Goal: Transaction & Acquisition: Purchase product/service

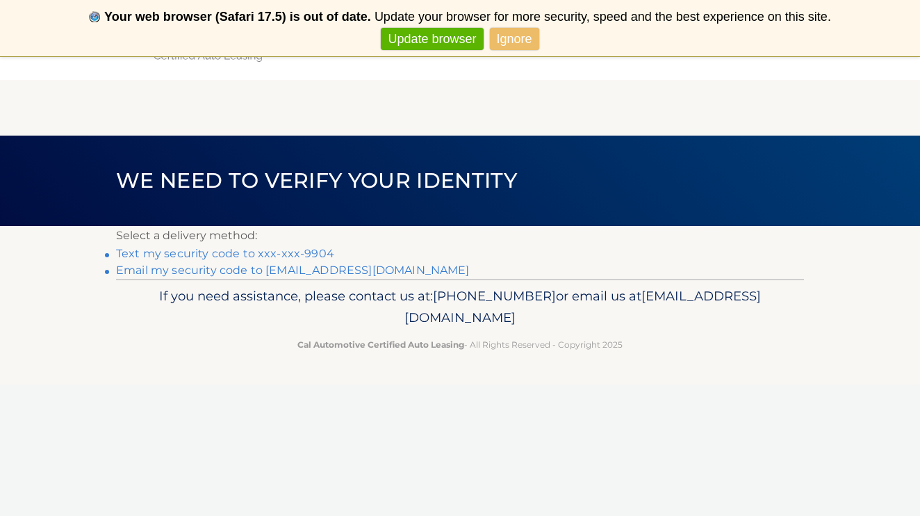
click at [253, 254] on link "Text my security code to xxx-xxx-9904" at bounding box center [225, 253] width 218 height 13
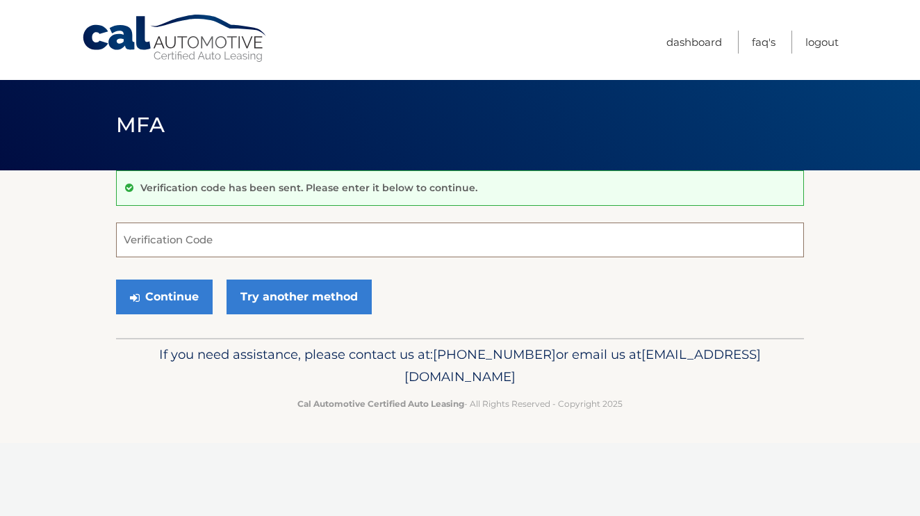
click at [260, 253] on input "Verification Code" at bounding box center [460, 239] width 688 height 35
click at [161, 241] on input "Verification Code" at bounding box center [460, 239] width 688 height 35
type input "096576"
click at [177, 296] on button "Continue" at bounding box center [164, 296] width 97 height 35
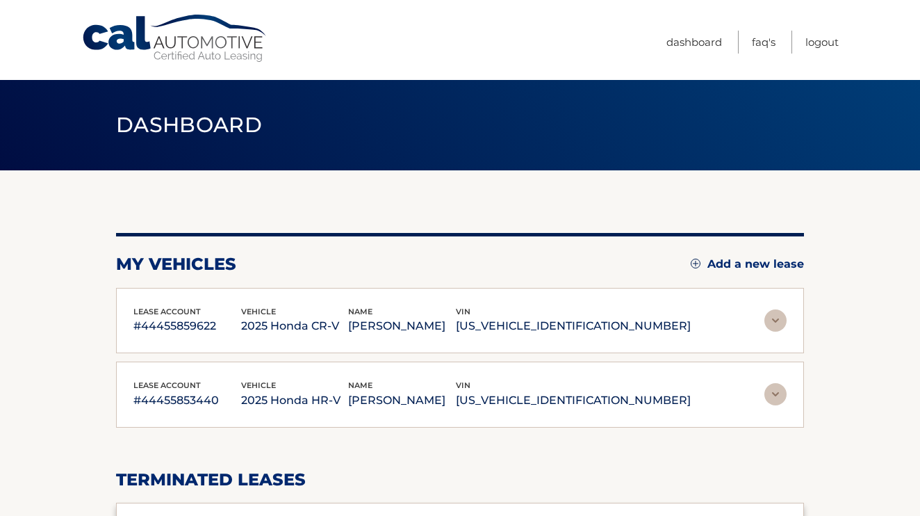
click at [777, 394] on img at bounding box center [776, 394] width 22 height 22
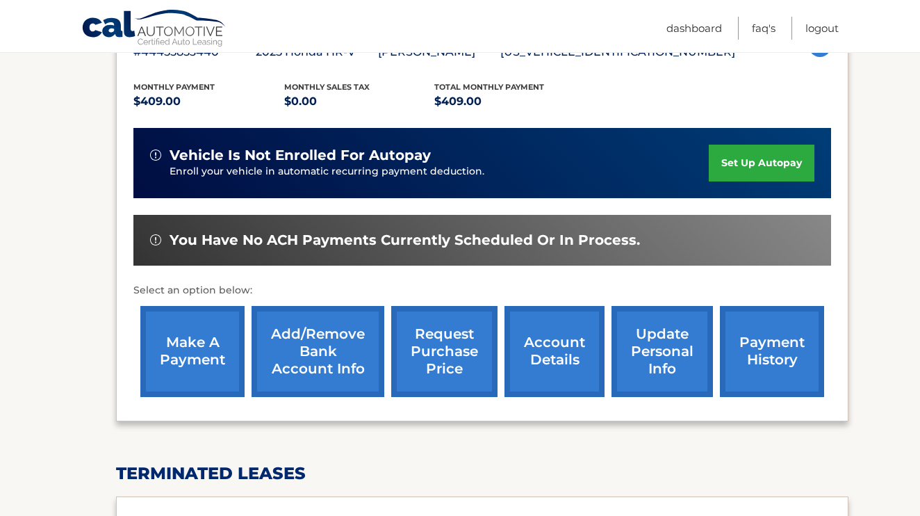
scroll to position [450, 0]
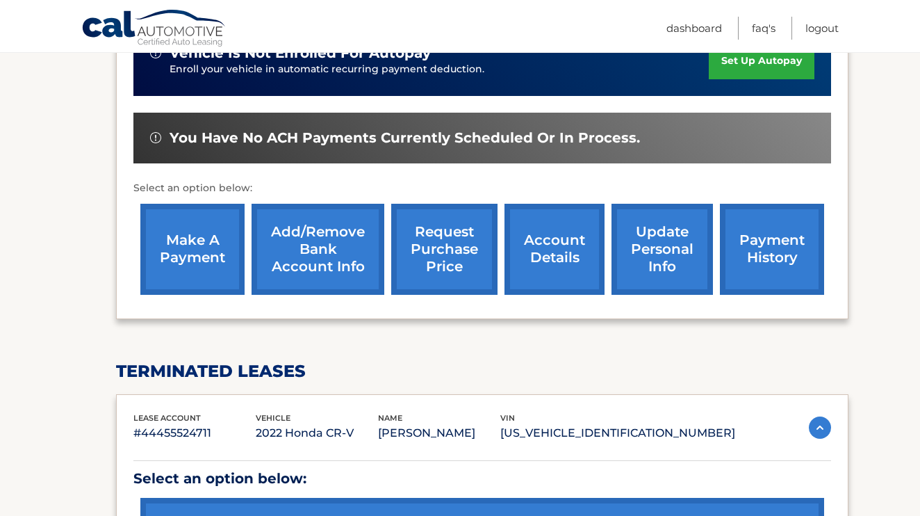
click at [199, 261] on link "make a payment" at bounding box center [192, 249] width 104 height 91
click at [805, 231] on link "payment history" at bounding box center [772, 249] width 104 height 91
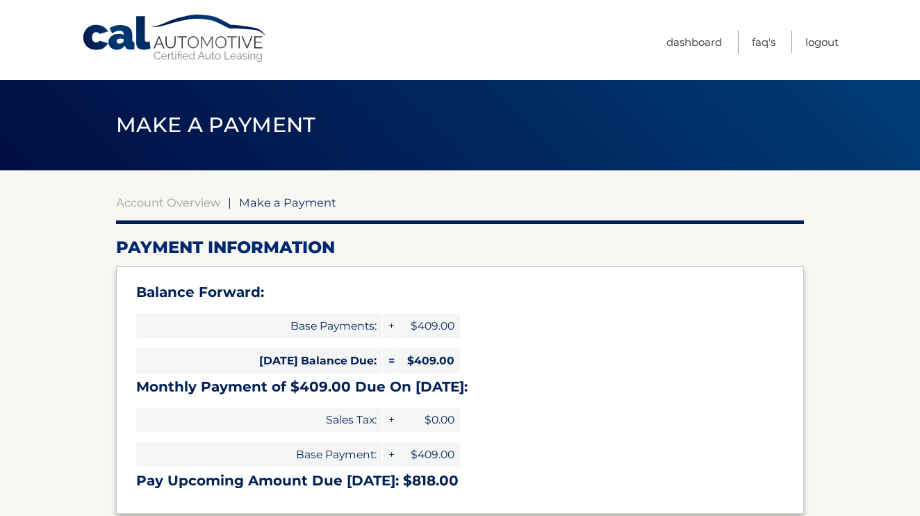
select select "M2UwMmY5ZDEtNzFhYi00OGE4LWExOGUtZTAxYzM5OGY4NzBi"
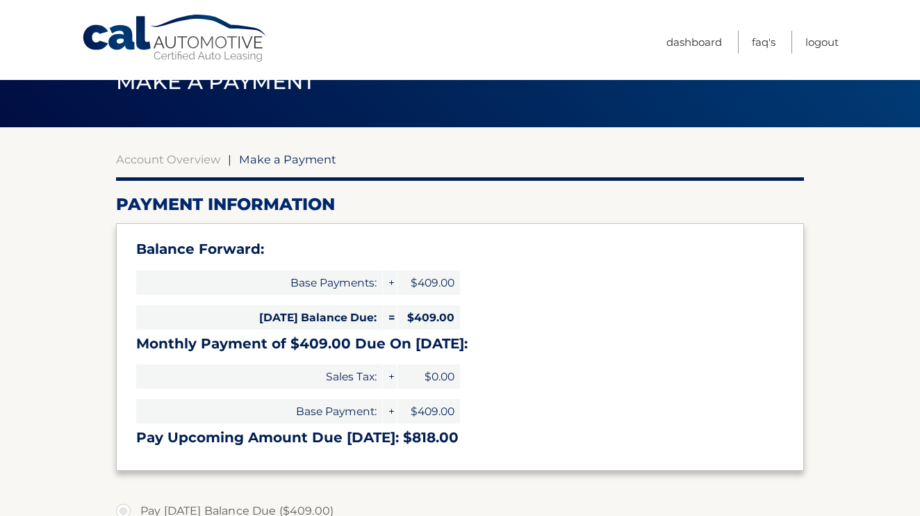
scroll to position [45, 0]
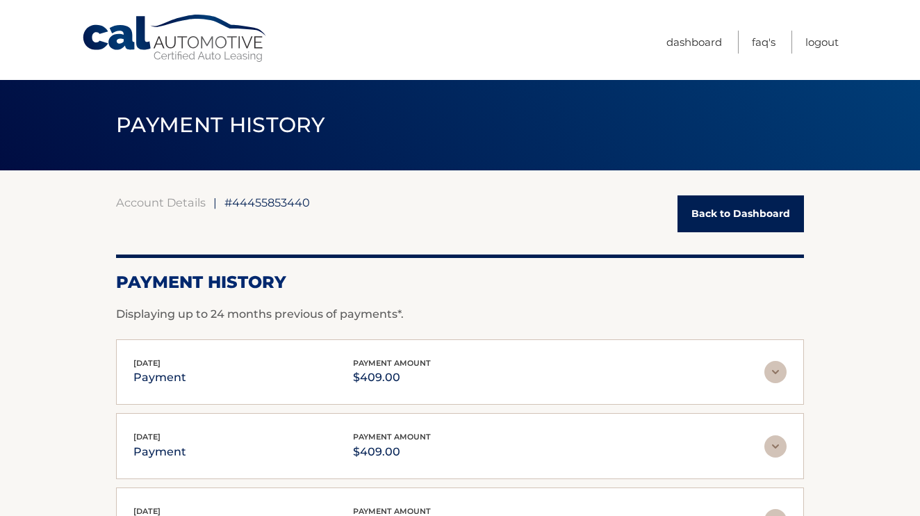
click at [691, 218] on link "Back to Dashboard" at bounding box center [741, 213] width 127 height 37
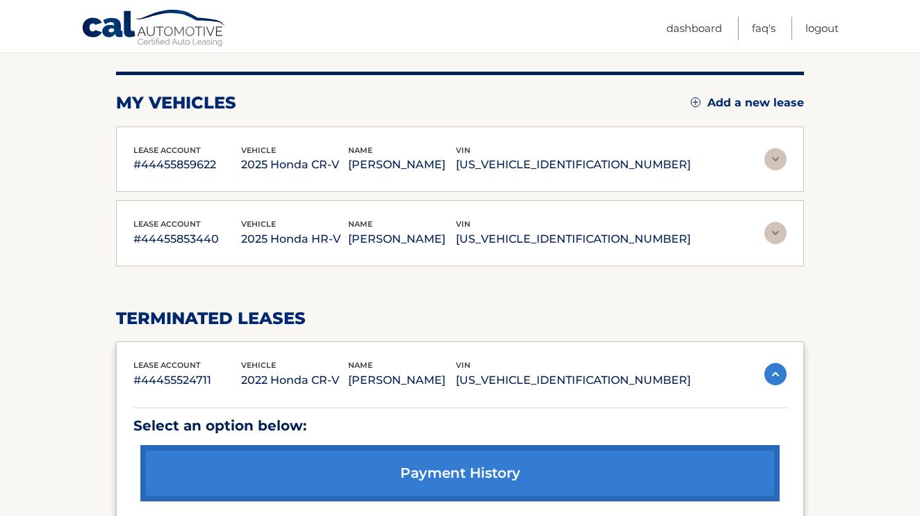
scroll to position [206, 0]
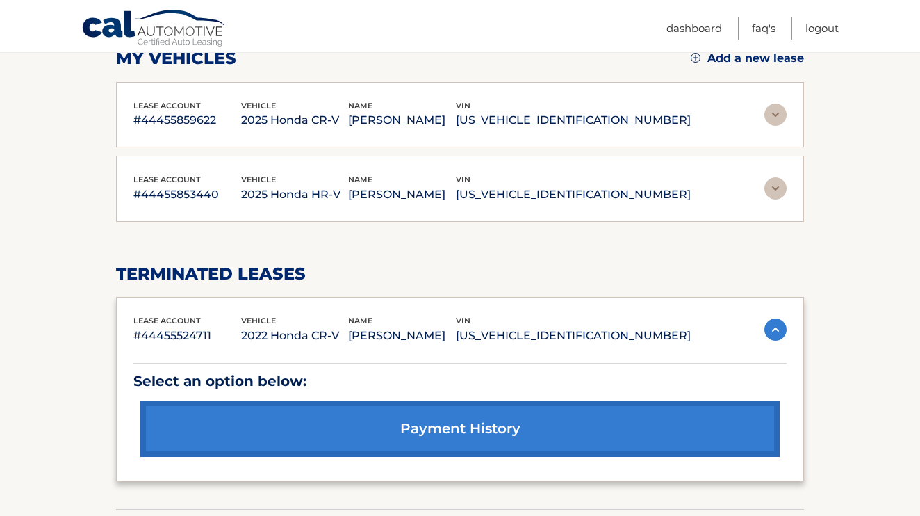
click at [771, 188] on img at bounding box center [776, 188] width 22 height 22
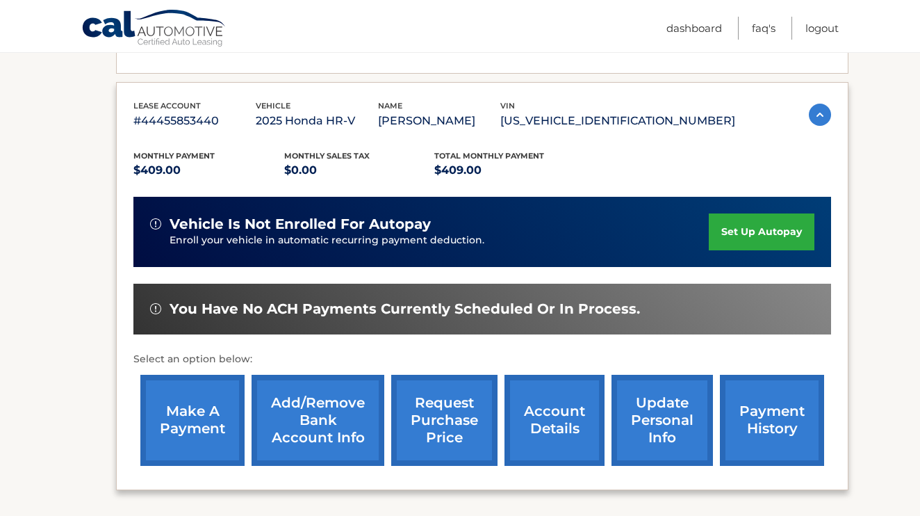
scroll to position [291, 0]
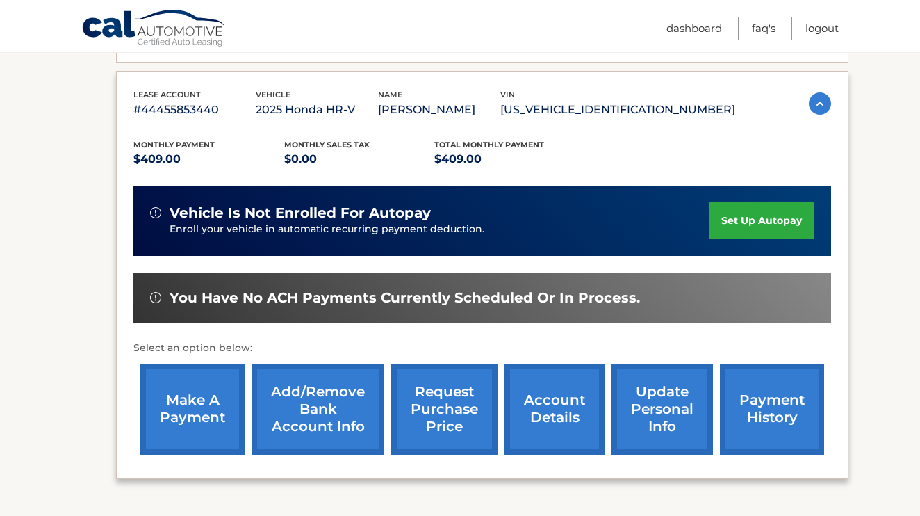
click at [192, 398] on link "make a payment" at bounding box center [192, 409] width 104 height 91
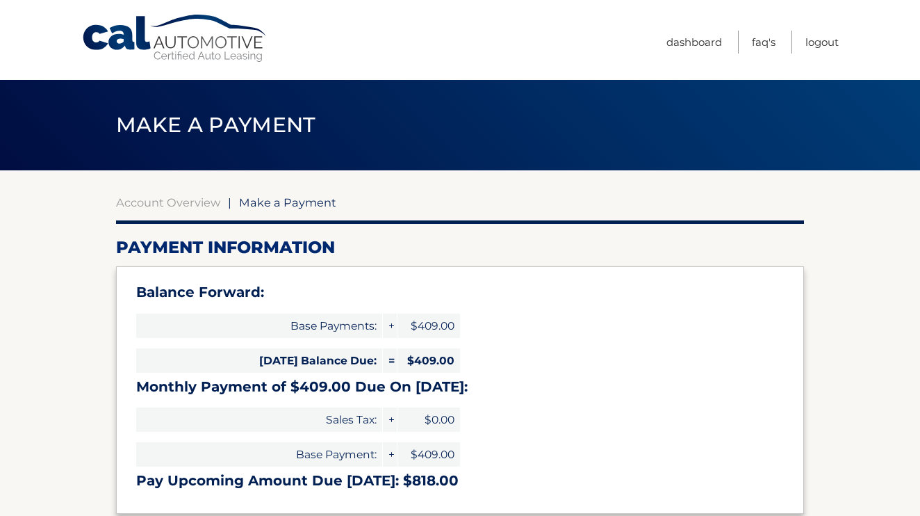
select select "M2UwMmY5ZDEtNzFhYi00OGE4LWExOGUtZTAxYzM5OGY4NzBi"
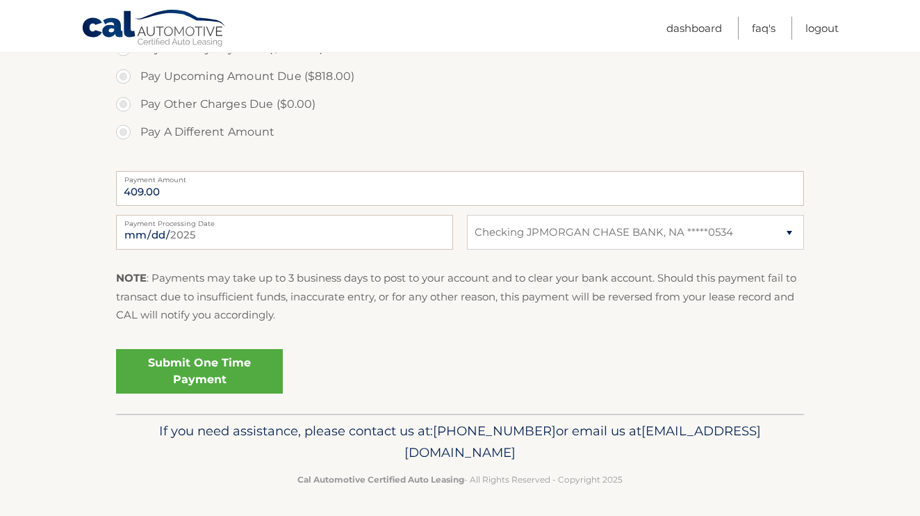
scroll to position [533, 0]
click at [432, 330] on div "NOTE : Payments may take up to 3 business days to post to your account and to c…" at bounding box center [460, 302] width 688 height 65
click at [189, 380] on link "Submit One Time Payment" at bounding box center [199, 372] width 167 height 44
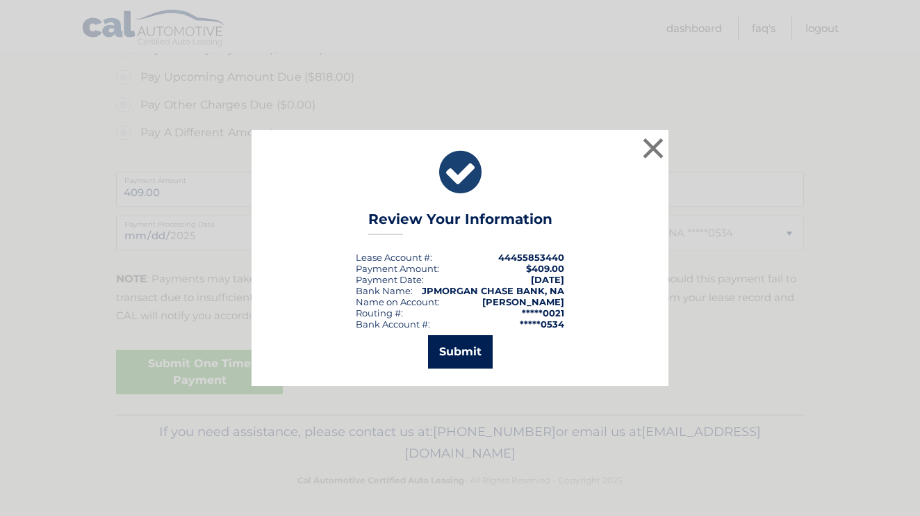
click at [466, 354] on button "Submit" at bounding box center [460, 351] width 65 height 33
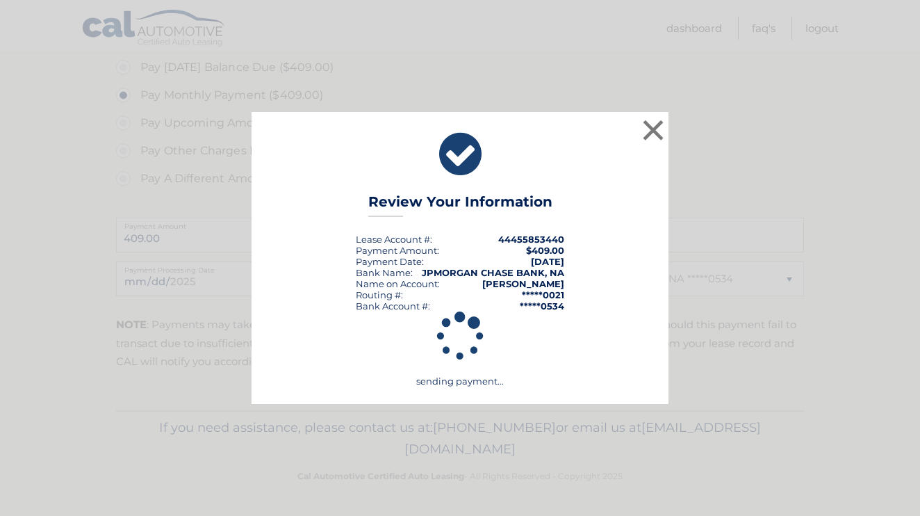
scroll to position [482, 0]
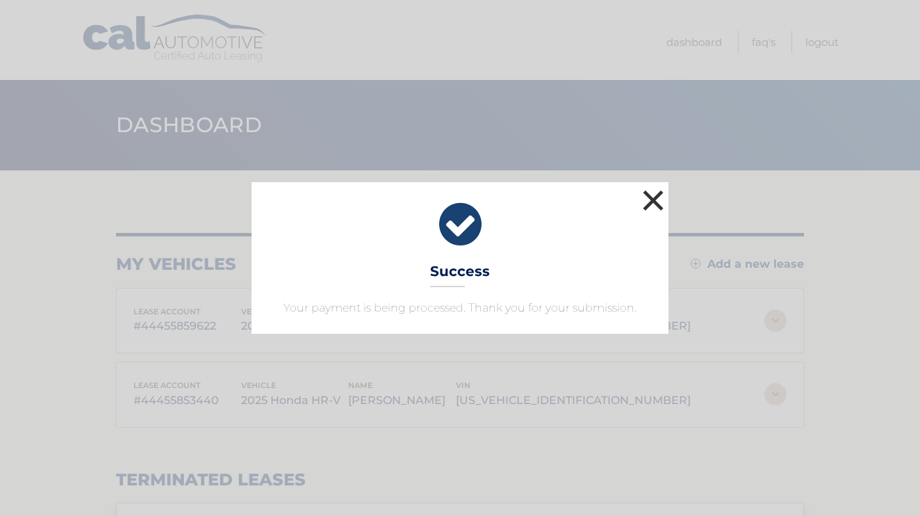
click at [650, 201] on button "×" at bounding box center [654, 200] width 28 height 28
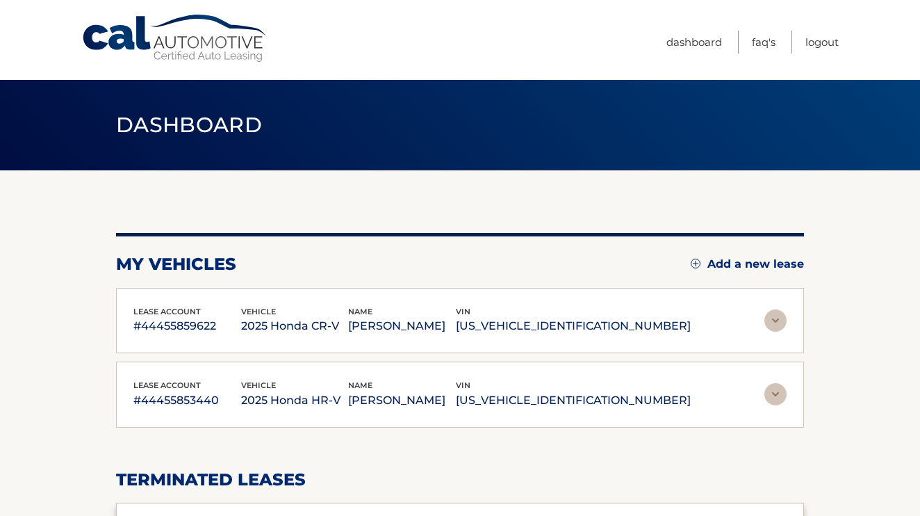
click at [778, 318] on img at bounding box center [776, 320] width 22 height 22
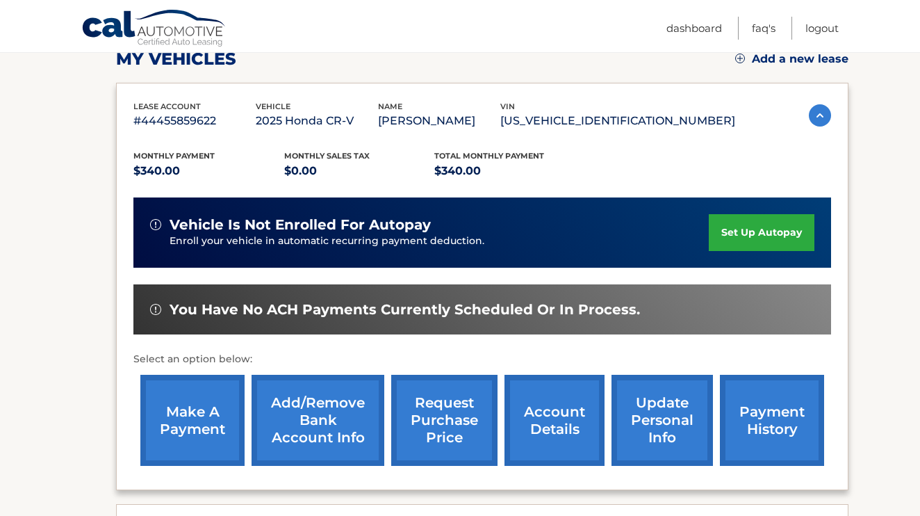
scroll to position [242, 0]
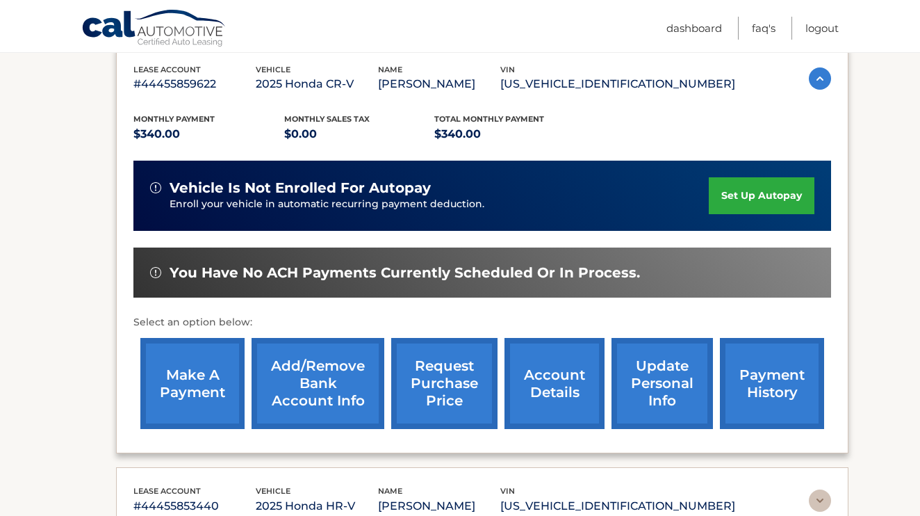
click at [736, 396] on link "payment history" at bounding box center [772, 383] width 104 height 91
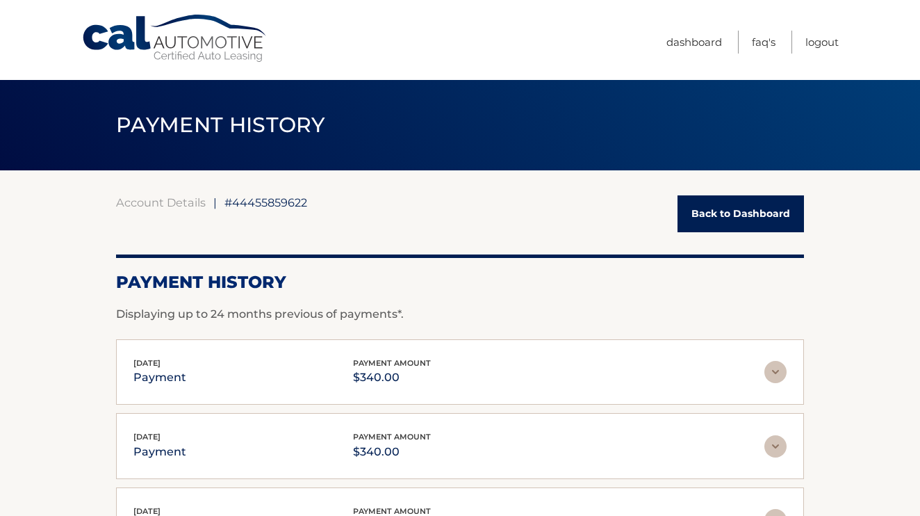
click at [709, 218] on link "Back to Dashboard" at bounding box center [741, 213] width 127 height 37
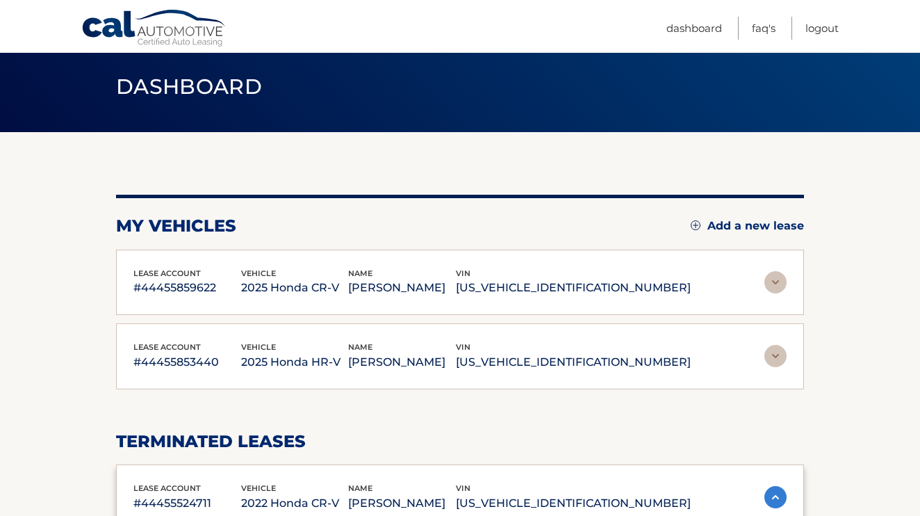
scroll to position [57, 0]
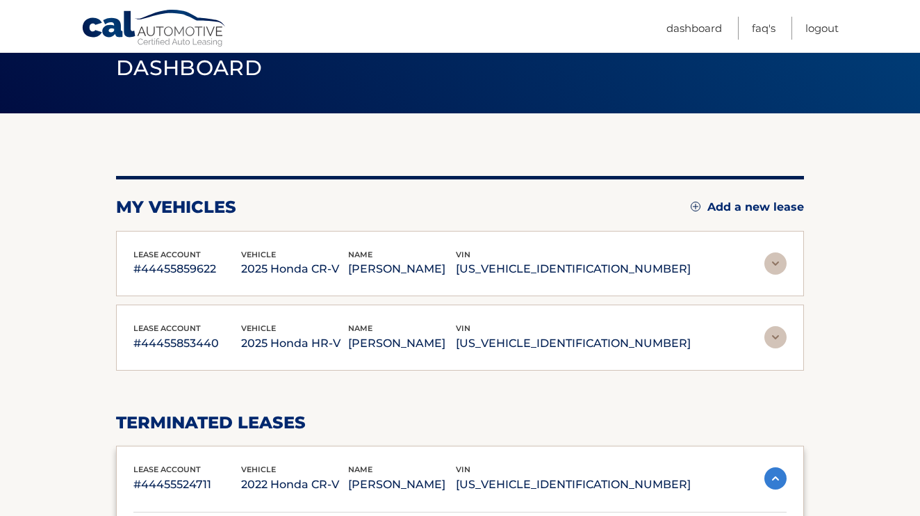
click at [747, 247] on div "lease account #44455859622 vehicle 2025 Honda CR-V name ROBERT BURSKY vin 5J6RS…" at bounding box center [460, 264] width 688 height 66
click at [777, 265] on img at bounding box center [776, 263] width 22 height 22
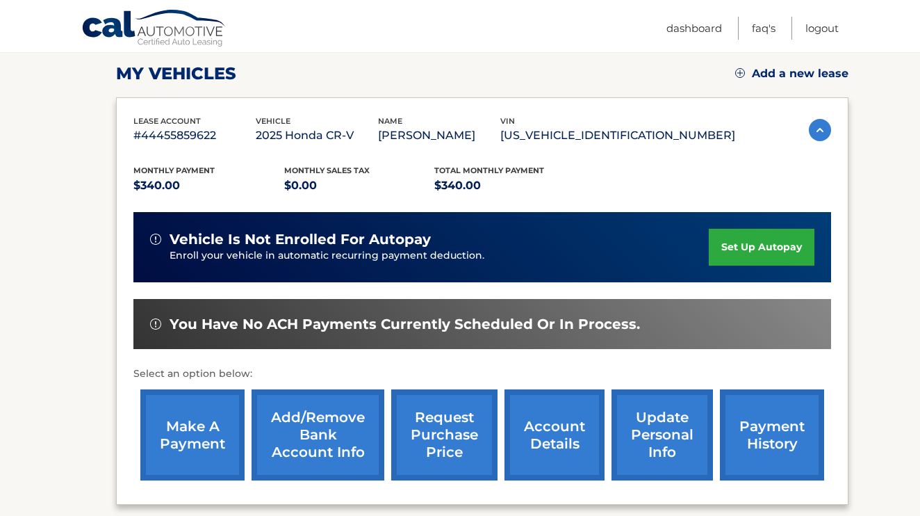
scroll to position [199, 0]
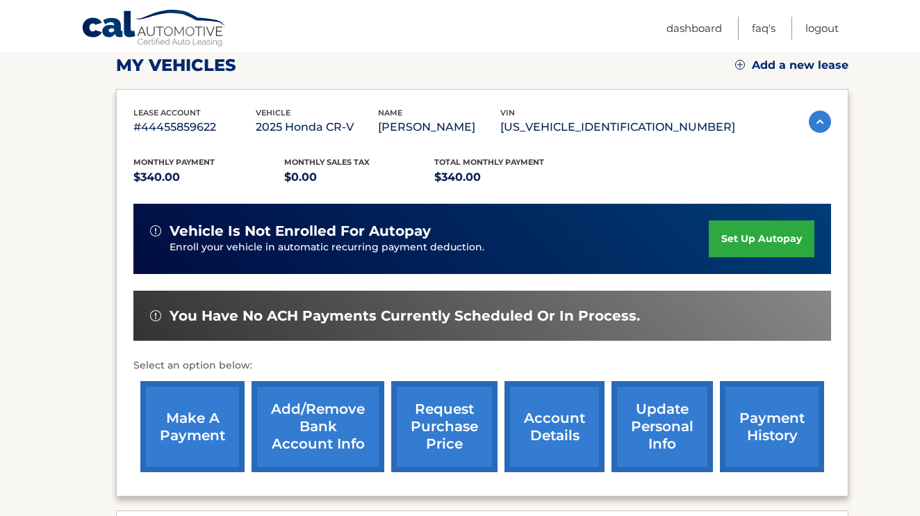
click at [196, 415] on link "make a payment" at bounding box center [192, 426] width 104 height 91
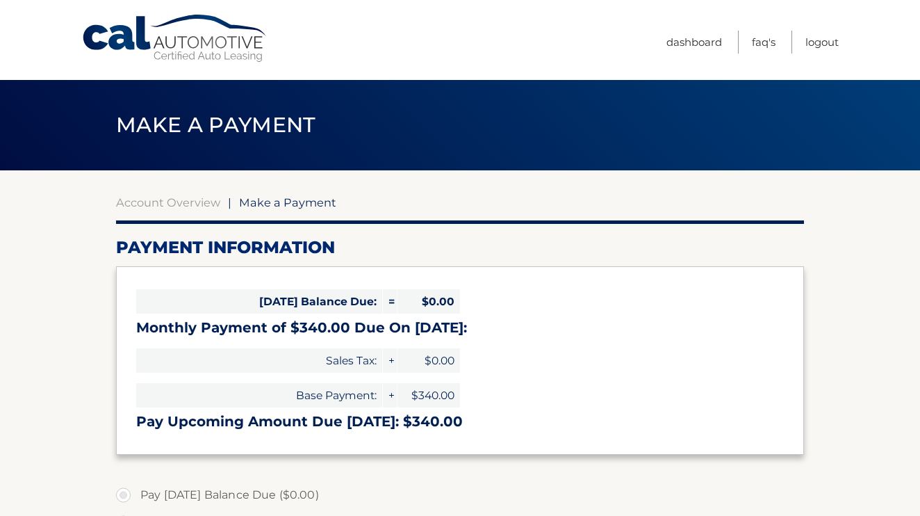
select select "OTI1NzdiZDAtMGM4Ny00NWU4LThlNGQtMjFmOThkOGVhNzQ4"
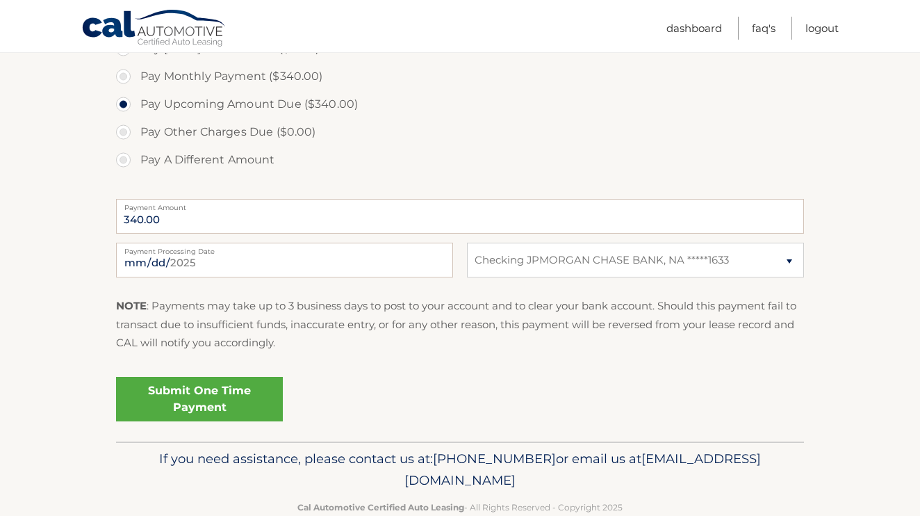
scroll to position [448, 0]
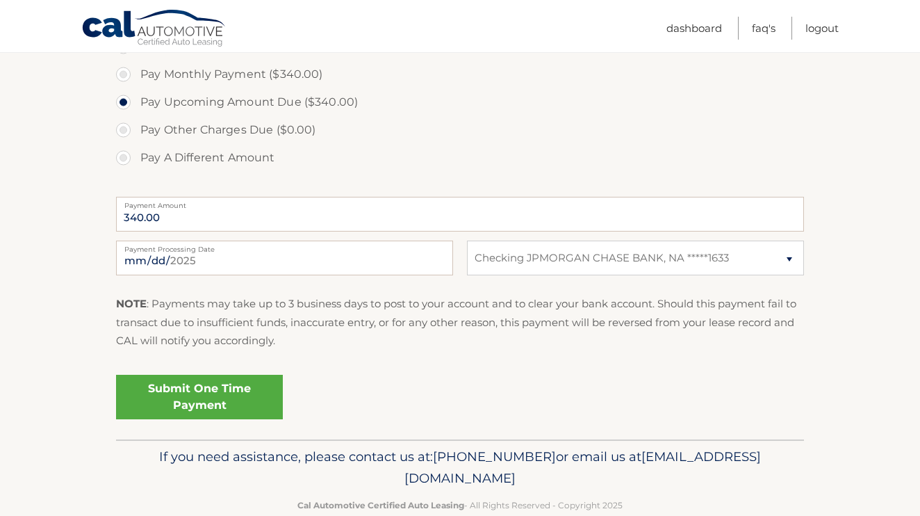
click at [210, 398] on link "Submit One Time Payment" at bounding box center [199, 397] width 167 height 44
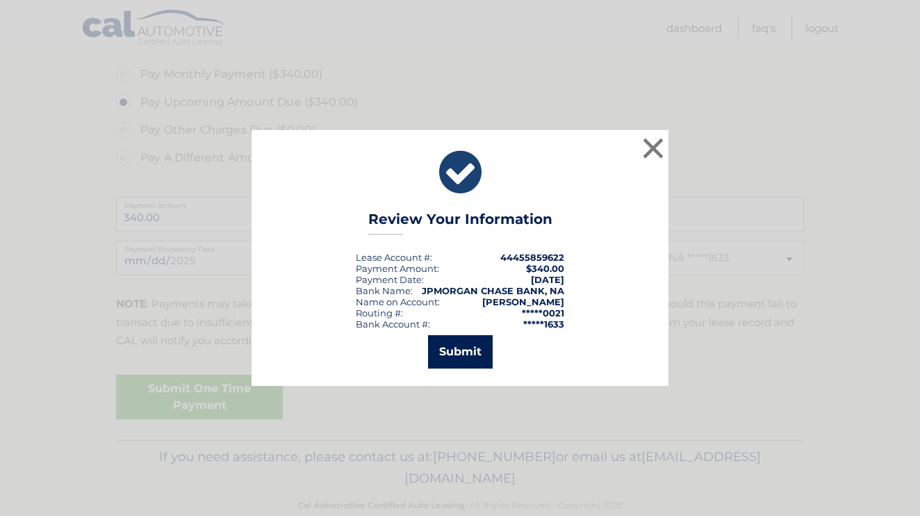
click at [447, 360] on button "Submit" at bounding box center [460, 351] width 65 height 33
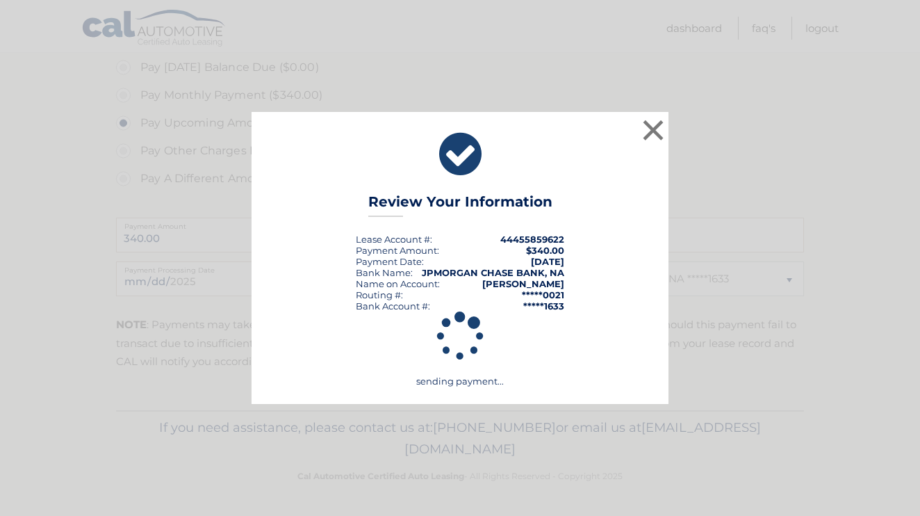
scroll to position [424, 0]
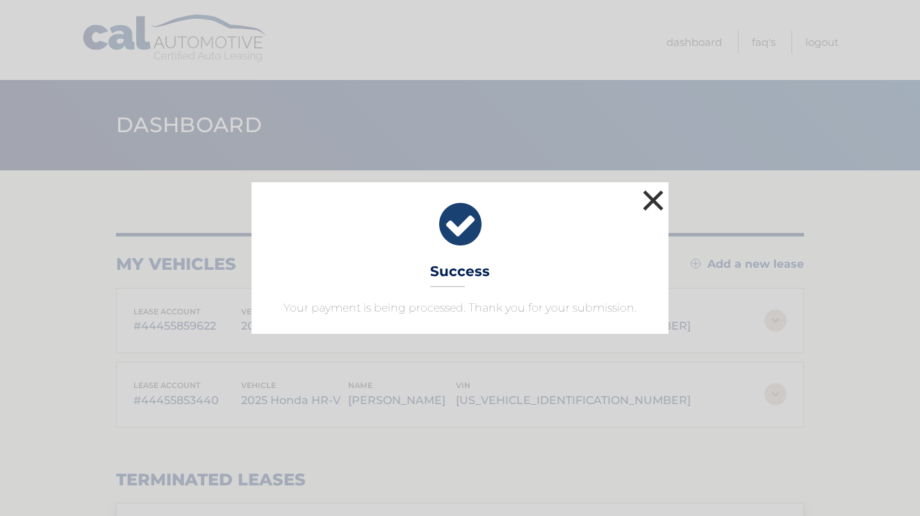
click at [658, 200] on button "×" at bounding box center [654, 200] width 28 height 28
